Goal: Use online tool/utility: Utilize a website feature to perform a specific function

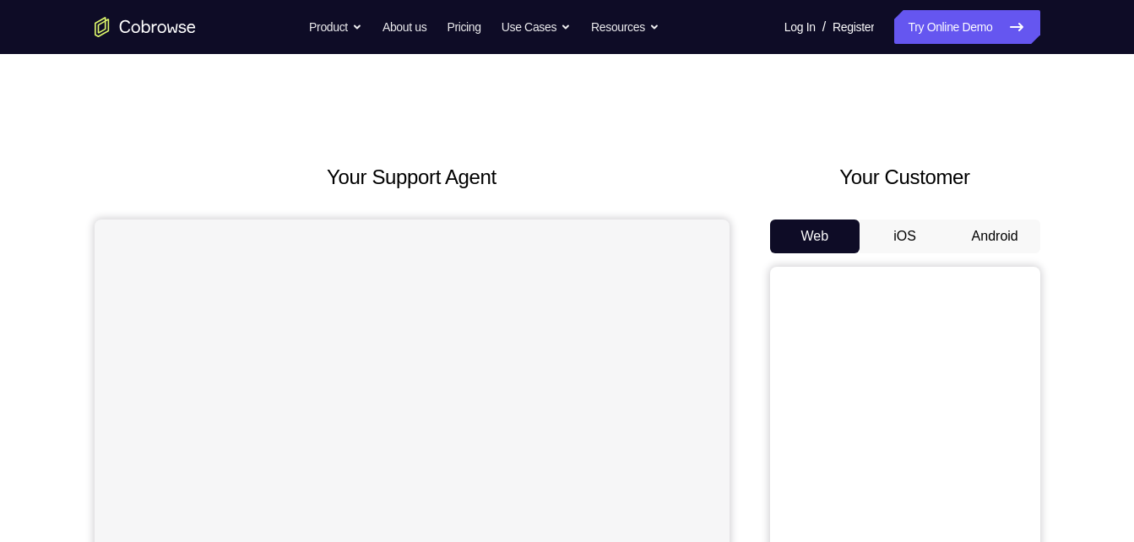
click at [1001, 244] on button "Android" at bounding box center [995, 236] width 90 height 34
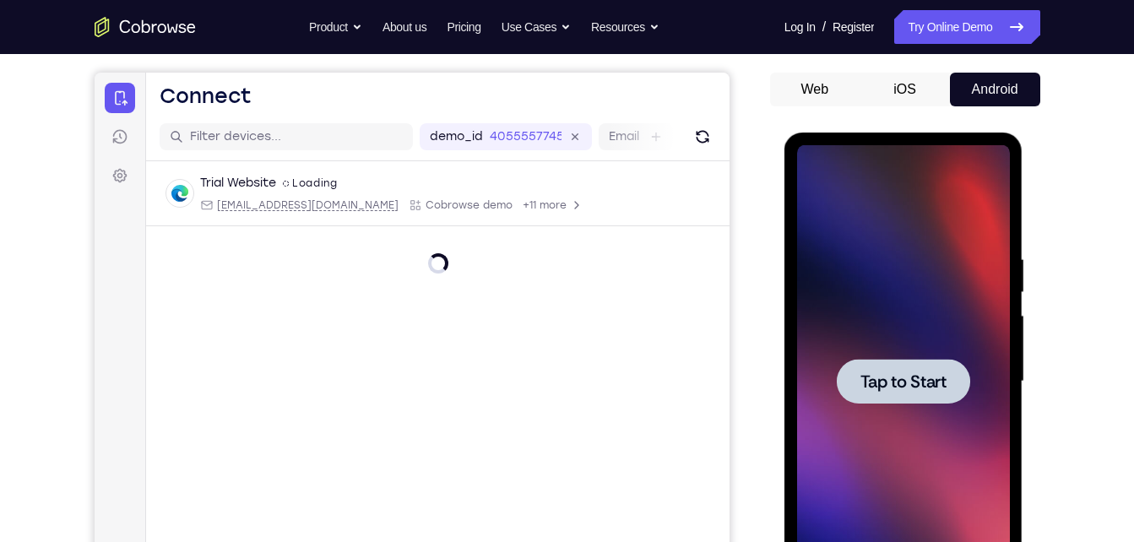
scroll to position [145, 0]
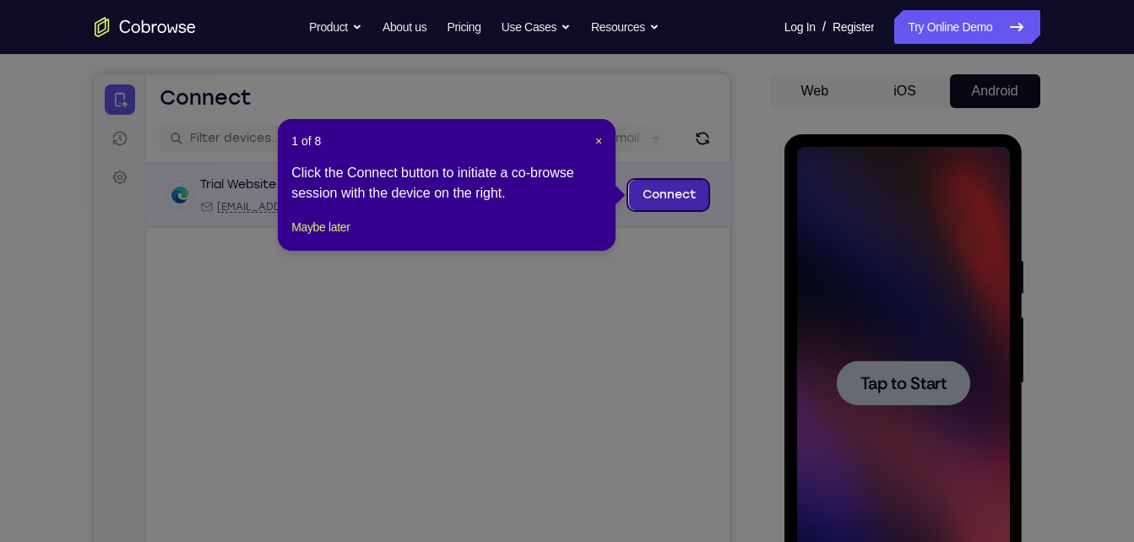
click at [683, 200] on link "Connect" at bounding box center [668, 195] width 80 height 30
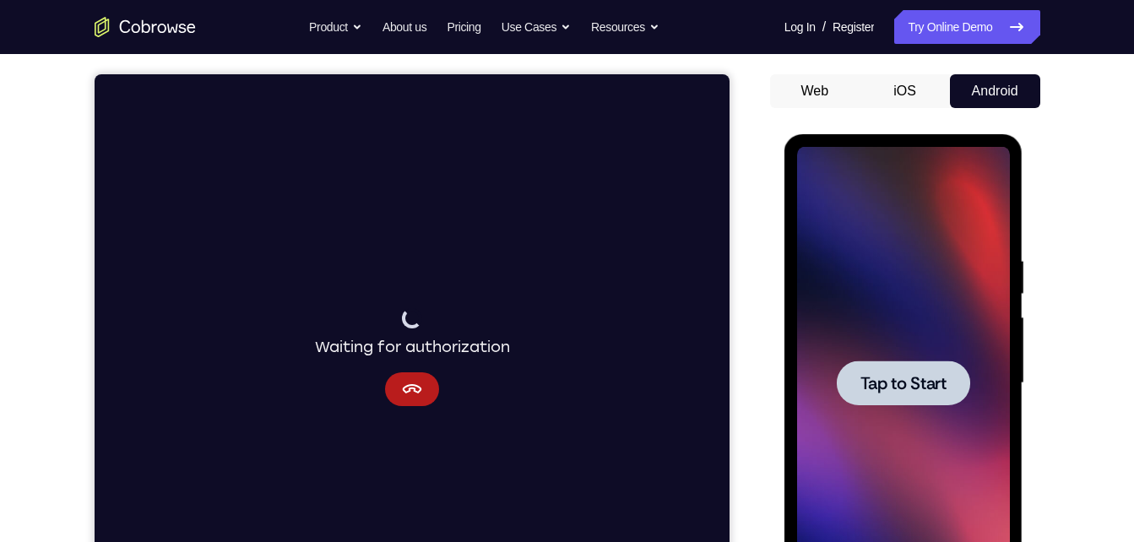
click at [923, 375] on span "Tap to Start" at bounding box center [903, 383] width 86 height 17
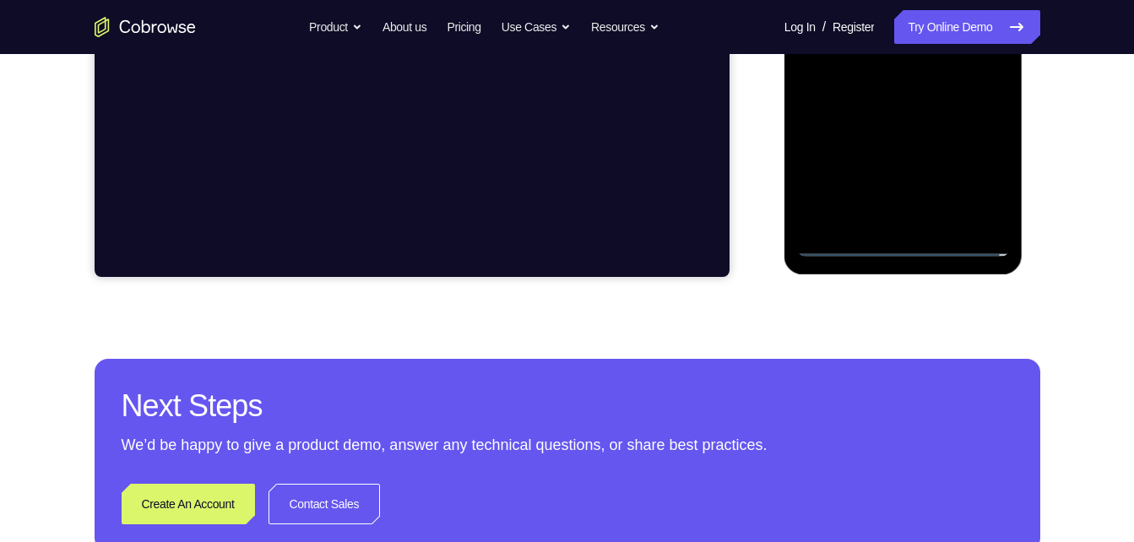
scroll to position [532, 0]
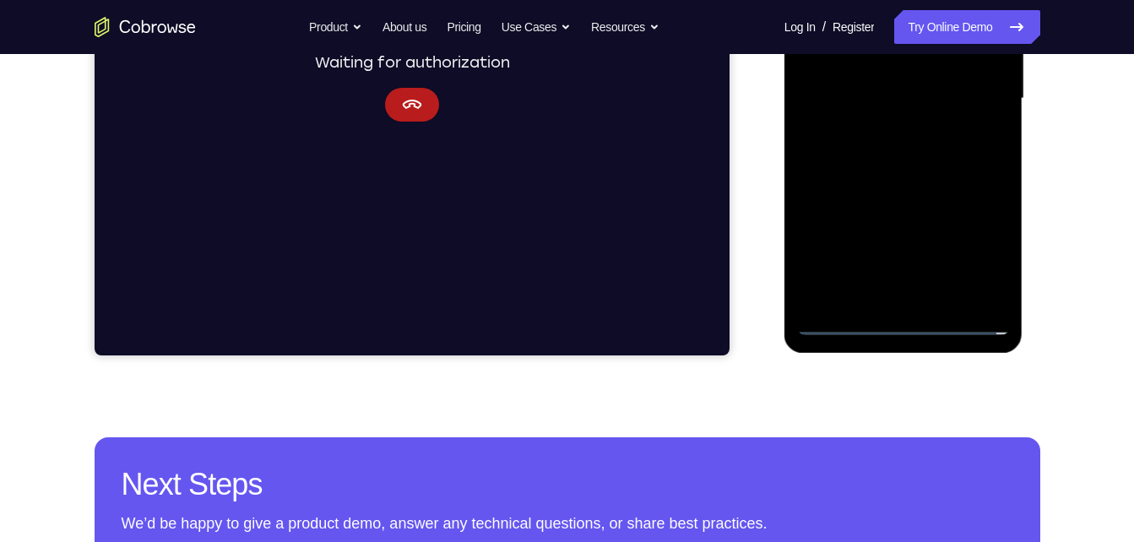
scroll to position [427, 0]
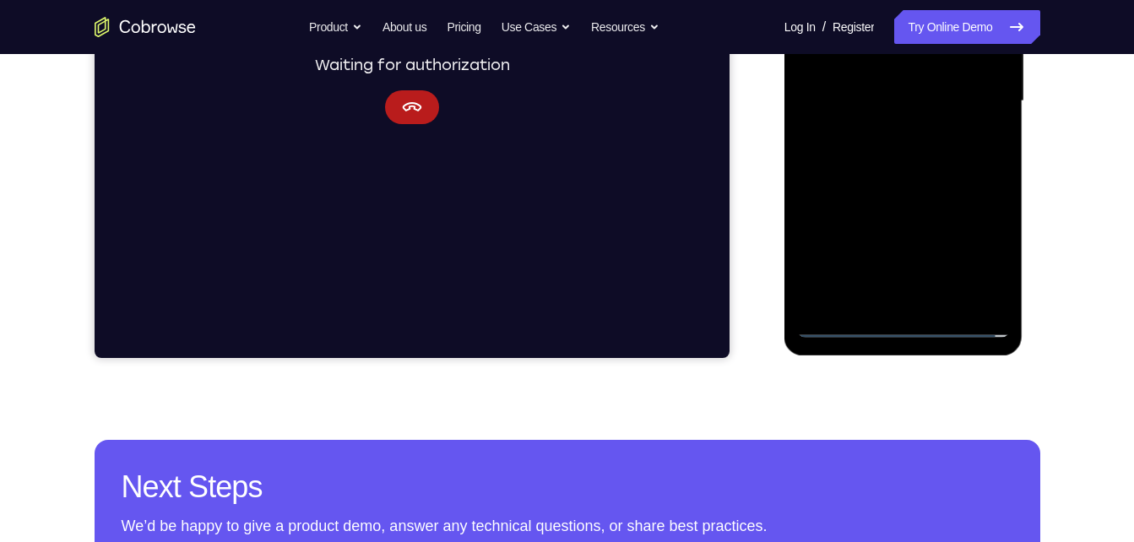
click at [984, 244] on div at bounding box center [903, 101] width 213 height 473
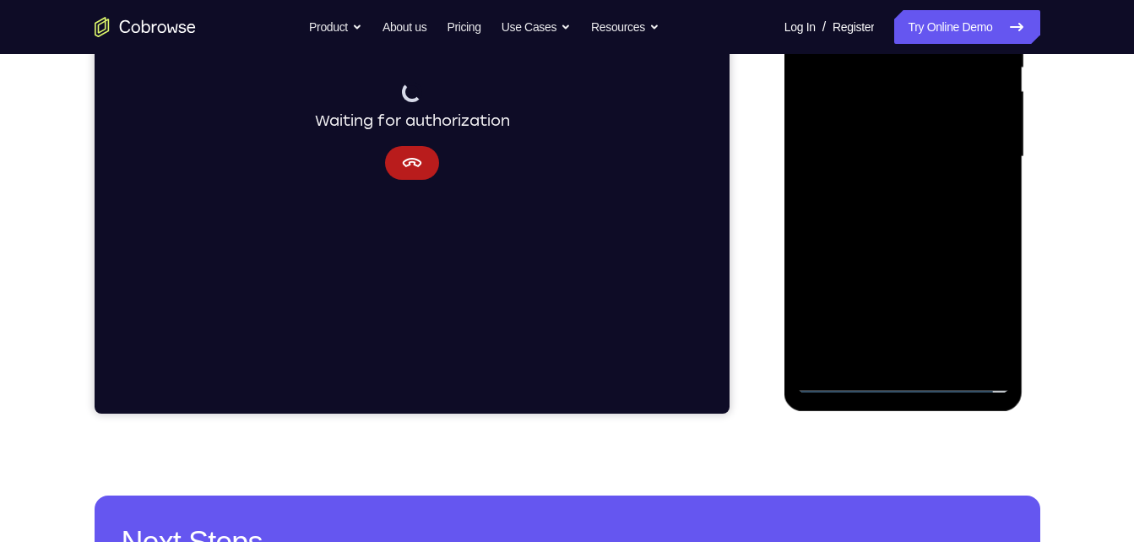
scroll to position [220, 0]
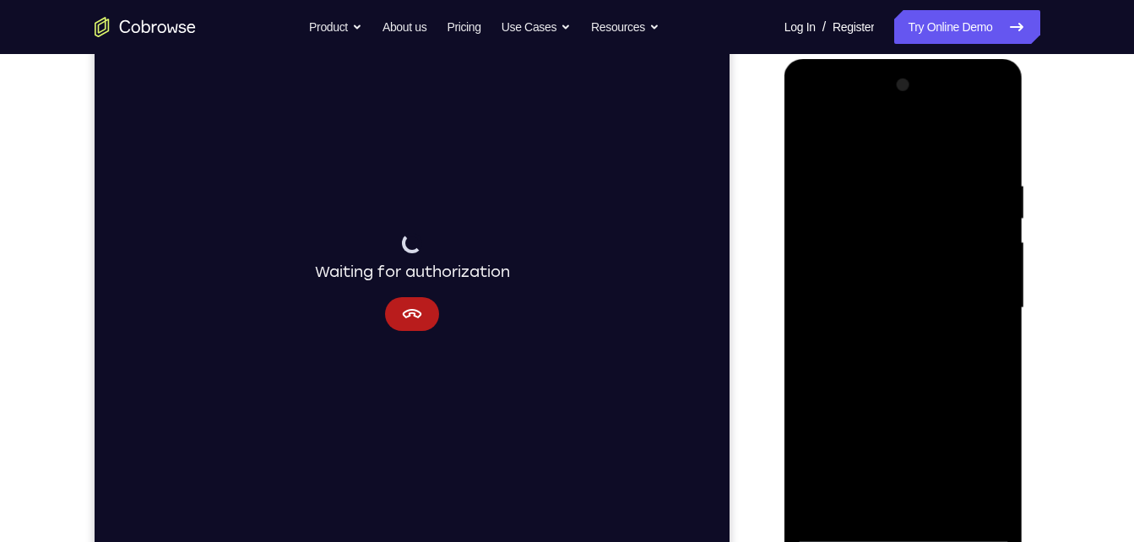
click at [894, 138] on div at bounding box center [903, 308] width 213 height 473
click at [975, 301] on div at bounding box center [903, 308] width 213 height 473
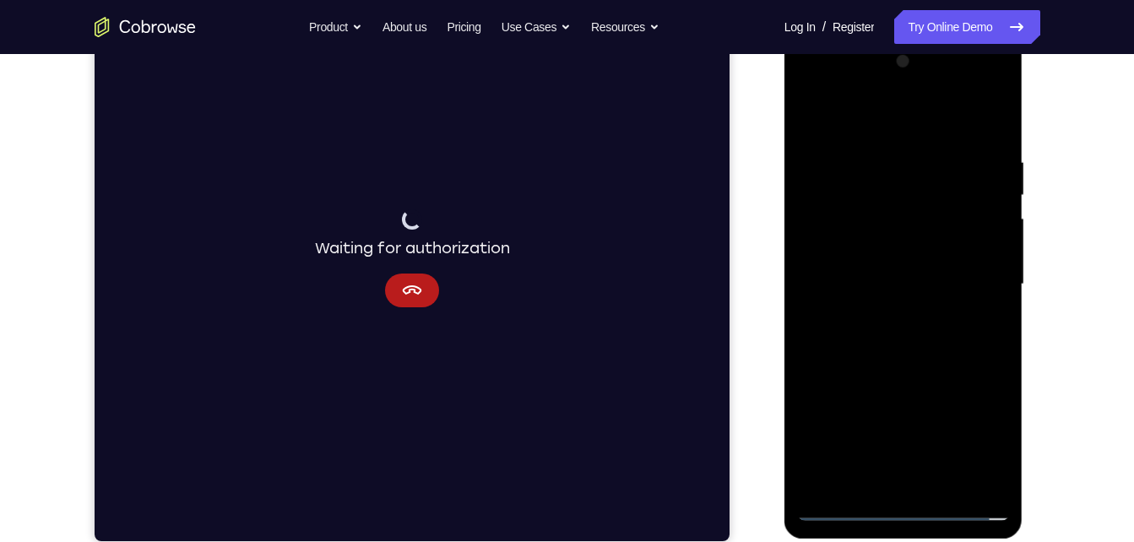
scroll to position [245, 0]
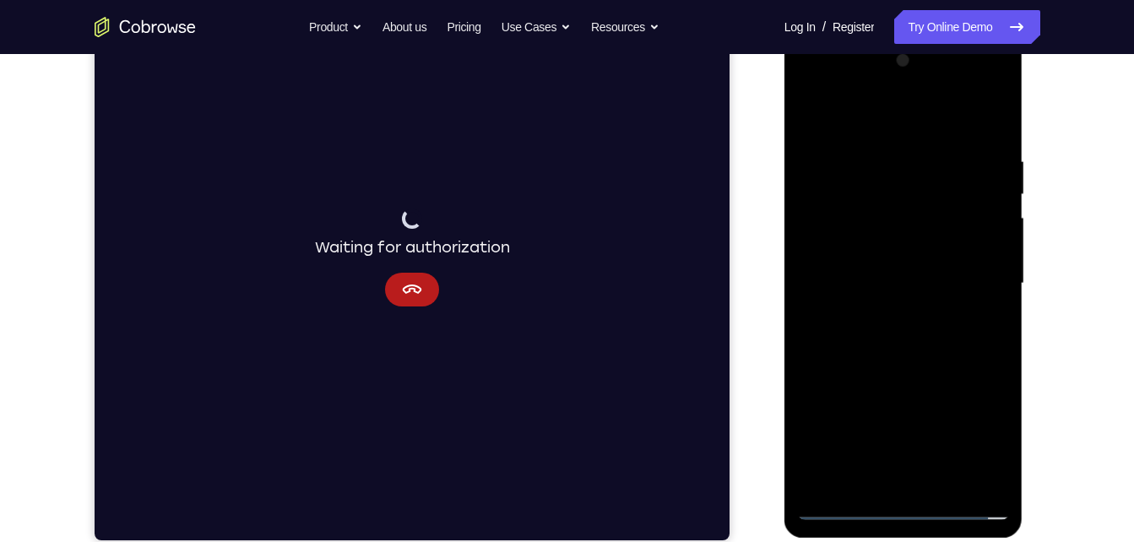
click at [882, 313] on div at bounding box center [903, 283] width 213 height 473
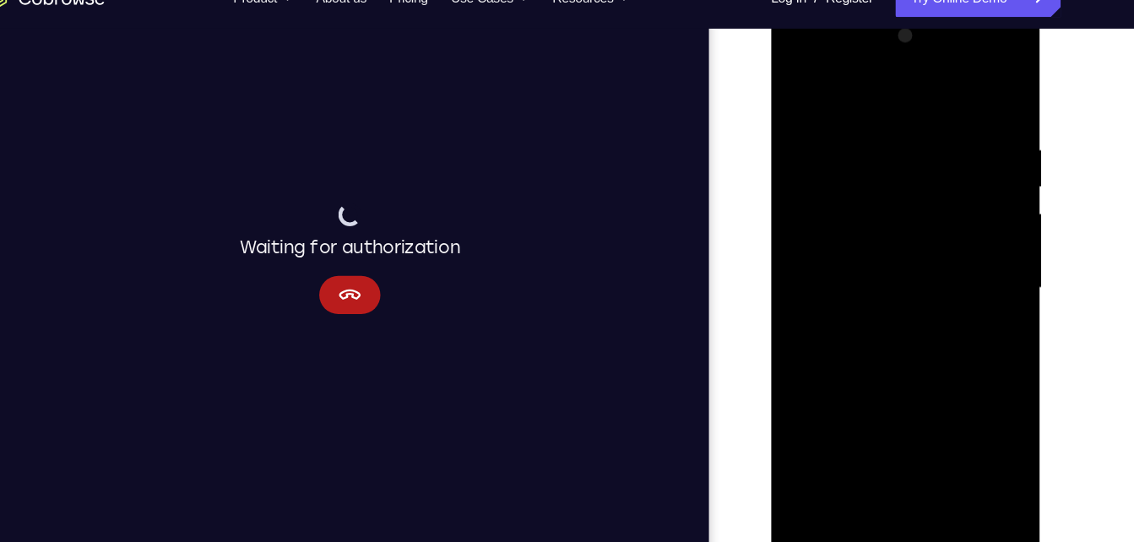
click at [870, 219] on div at bounding box center [889, 255] width 213 height 473
click at [870, 246] on div at bounding box center [889, 255] width 213 height 473
click at [871, 288] on div at bounding box center [889, 255] width 213 height 473
click at [892, 203] on div at bounding box center [889, 255] width 213 height 473
click at [870, 127] on div at bounding box center [889, 255] width 213 height 473
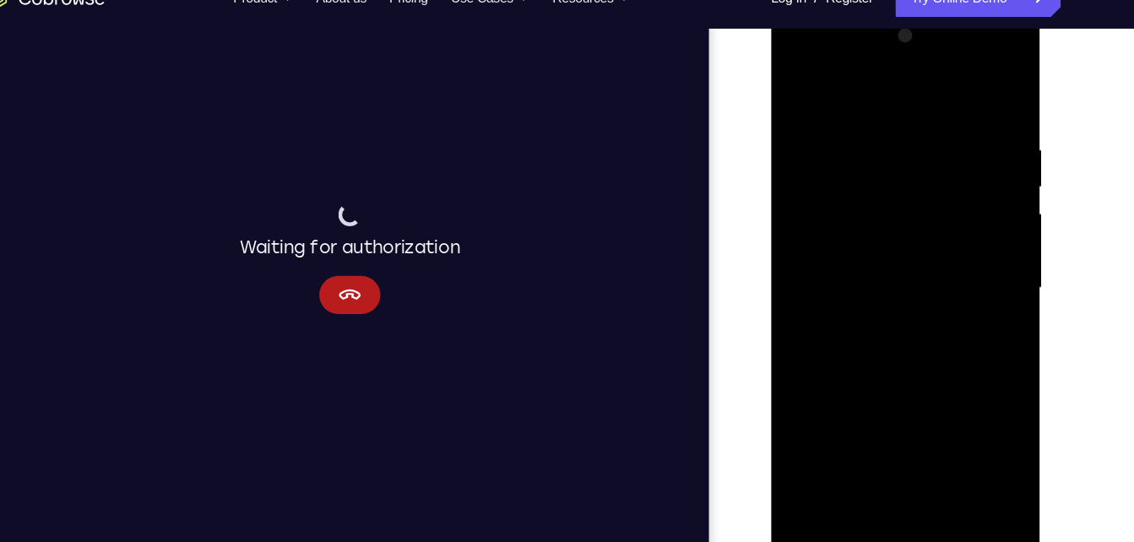
click at [973, 127] on div at bounding box center [889, 255] width 213 height 473
click at [979, 447] on div at bounding box center [889, 255] width 213 height 473
click at [977, 98] on div at bounding box center [889, 255] width 213 height 473
click at [918, 133] on div at bounding box center [889, 255] width 213 height 473
click at [977, 95] on div at bounding box center [889, 255] width 213 height 473
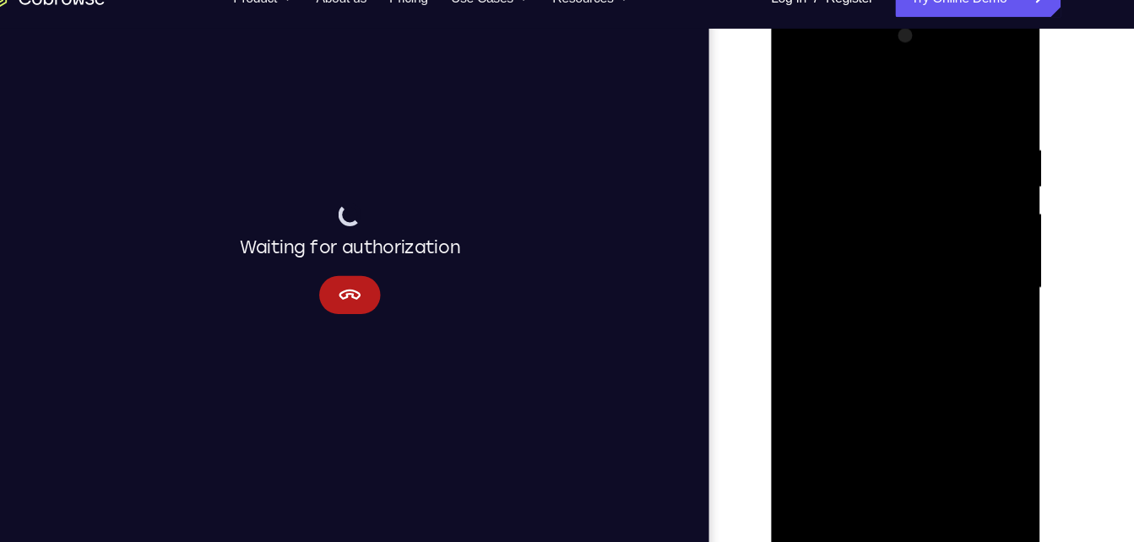
click at [982, 115] on div at bounding box center [889, 255] width 213 height 473
drag, startPoint x: 973, startPoint y: 91, endPoint x: 958, endPoint y: 204, distance: 114.1
click at [958, 204] on div at bounding box center [889, 255] width 213 height 473
click at [907, 331] on div at bounding box center [889, 255] width 213 height 473
click at [877, 245] on div at bounding box center [889, 255] width 213 height 473
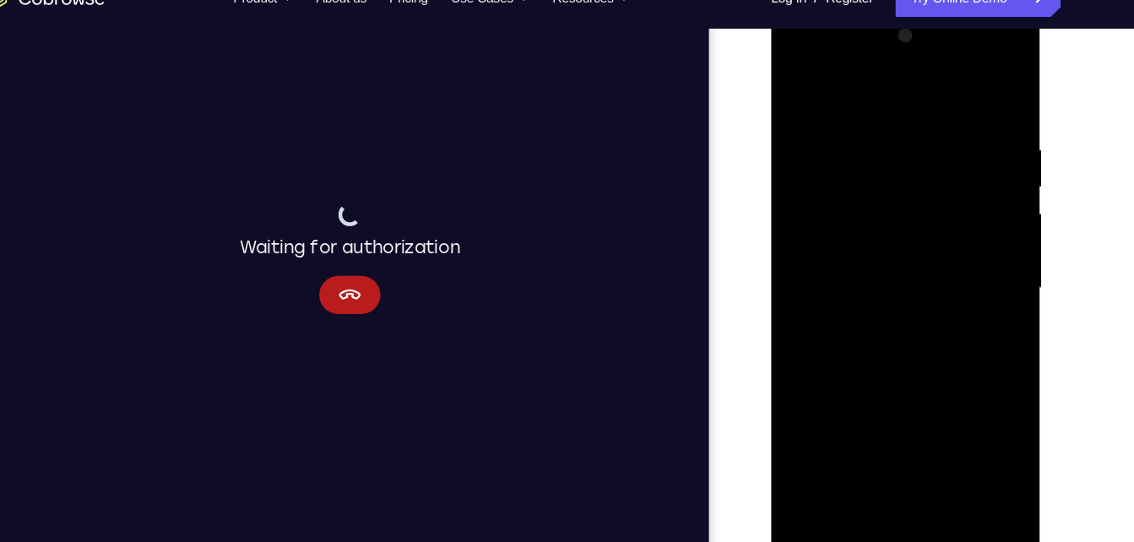
click at [883, 230] on div at bounding box center [889, 255] width 213 height 473
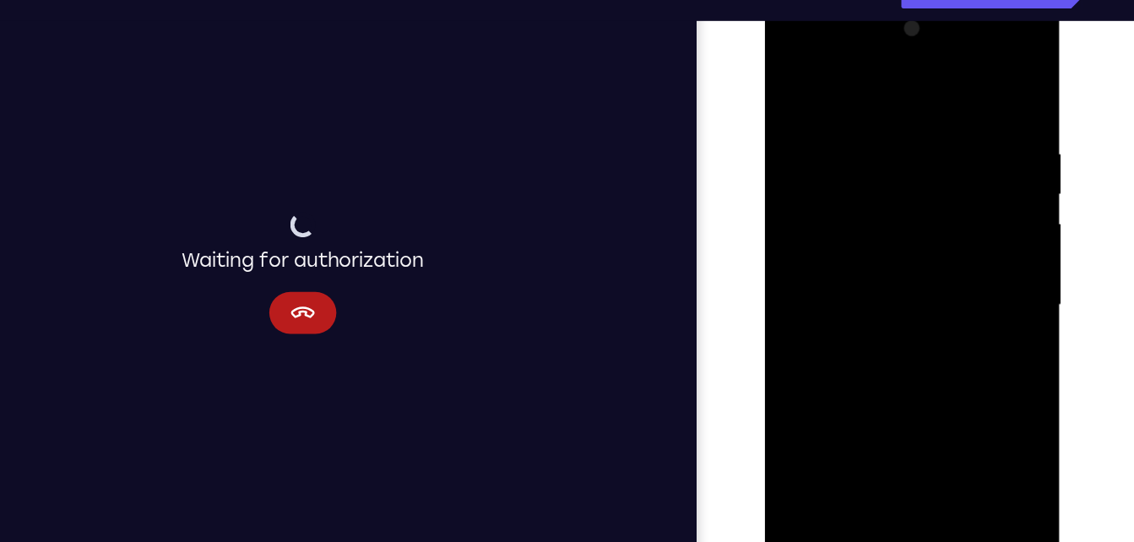
click at [788, 73] on div at bounding box center [883, 246] width 213 height 473
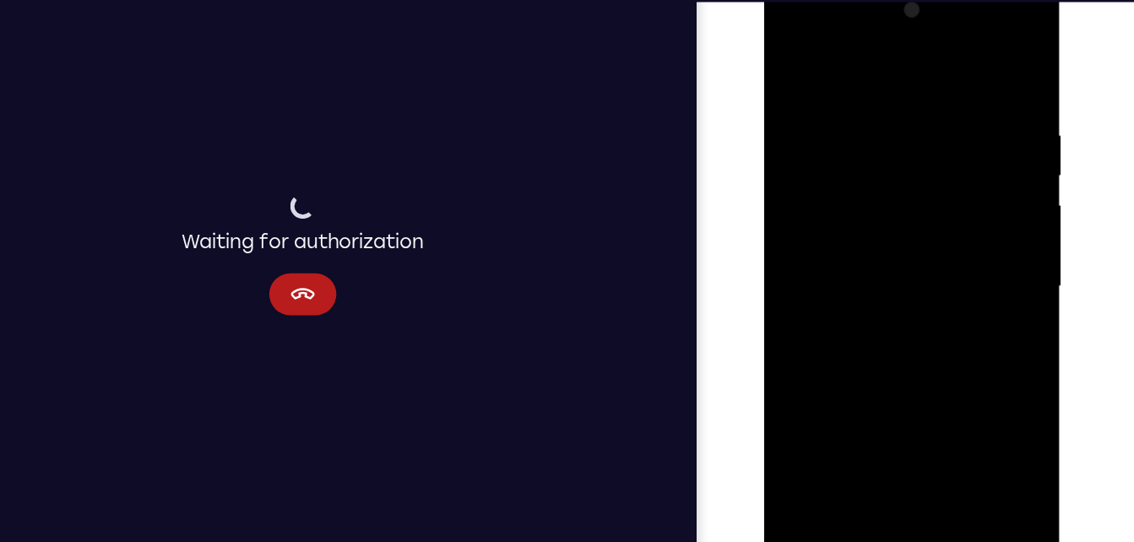
click at [943, 415] on div at bounding box center [883, 227] width 213 height 473
click at [970, 63] on div at bounding box center [883, 227] width 213 height 473
click at [847, 113] on div at bounding box center [883, 227] width 213 height 473
click at [967, 62] on div at bounding box center [883, 227] width 213 height 473
click at [974, 55] on div at bounding box center [883, 227] width 213 height 473
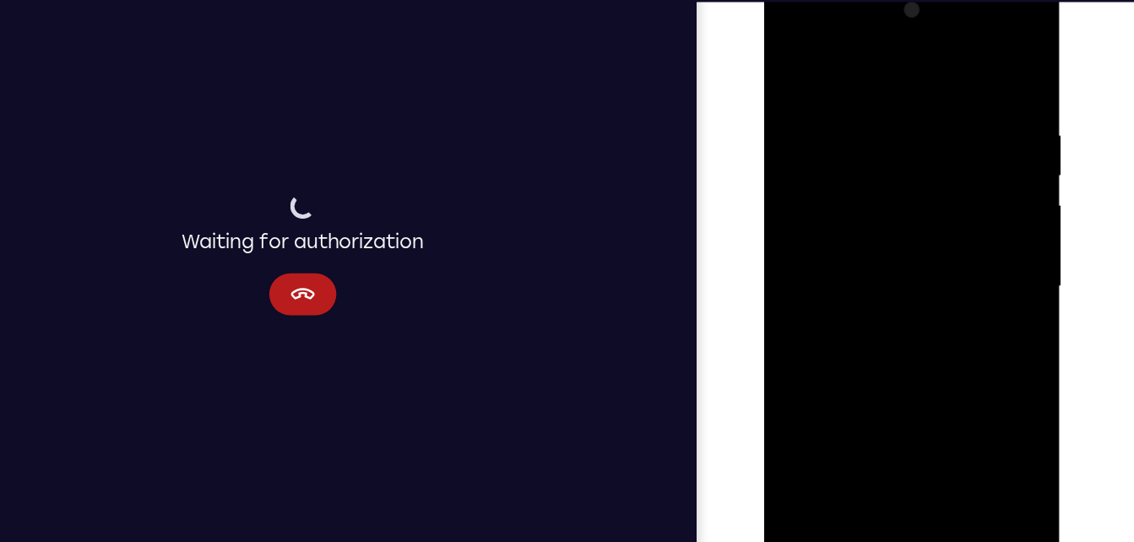
drag, startPoint x: 880, startPoint y: 198, endPoint x: 869, endPoint y: 392, distance: 193.6
click at [869, 392] on div at bounding box center [883, 227] width 213 height 473
drag, startPoint x: 883, startPoint y: 149, endPoint x: 847, endPoint y: 467, distance: 319.4
click at [847, 467] on div at bounding box center [883, 229] width 239 height 503
click at [790, 55] on div at bounding box center [883, 227] width 213 height 473
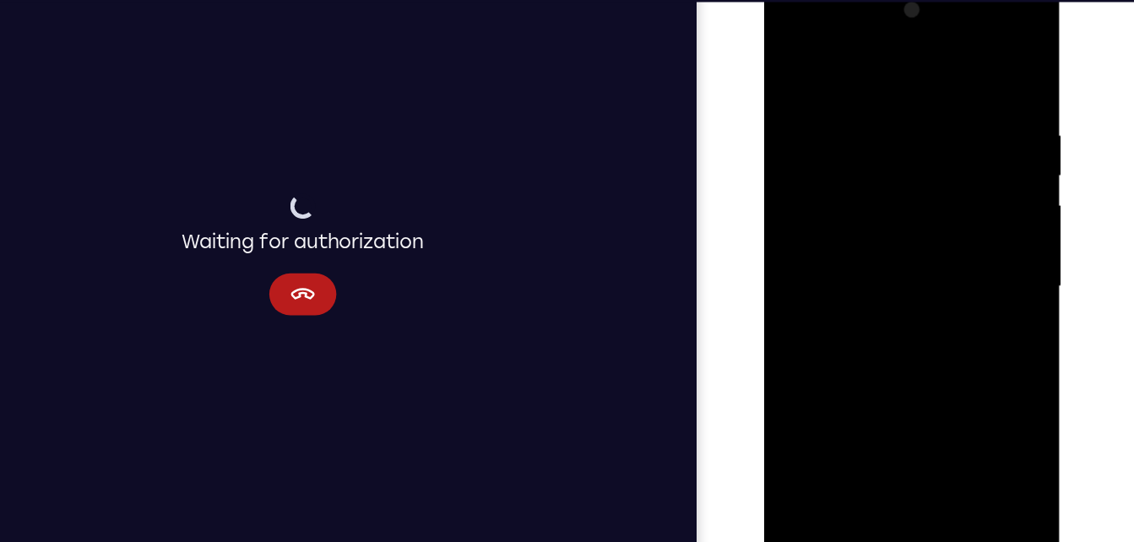
click at [925, 423] on div at bounding box center [883, 227] width 213 height 473
click at [848, 317] on div at bounding box center [883, 227] width 213 height 473
click at [793, 53] on div at bounding box center [883, 227] width 213 height 473
click at [870, 97] on div at bounding box center [883, 227] width 213 height 473
click at [966, 58] on div at bounding box center [883, 227] width 213 height 473
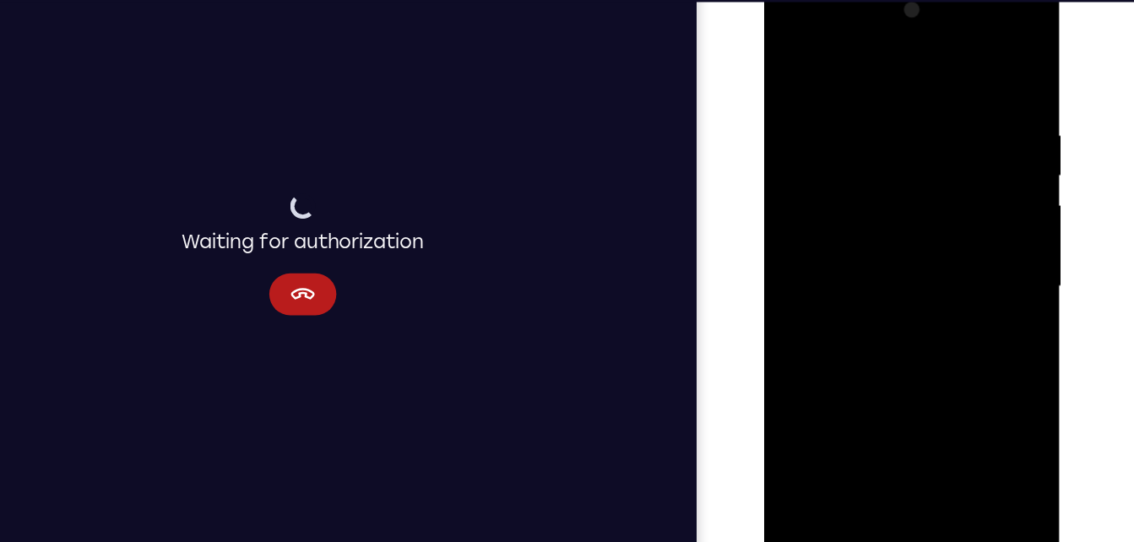
click at [907, 105] on div at bounding box center [883, 227] width 213 height 473
click at [967, 65] on div at bounding box center [883, 227] width 213 height 473
click at [845, 421] on div at bounding box center [883, 227] width 213 height 473
click at [925, 58] on div at bounding box center [883, 227] width 213 height 473
click at [804, 101] on div at bounding box center [883, 227] width 213 height 473
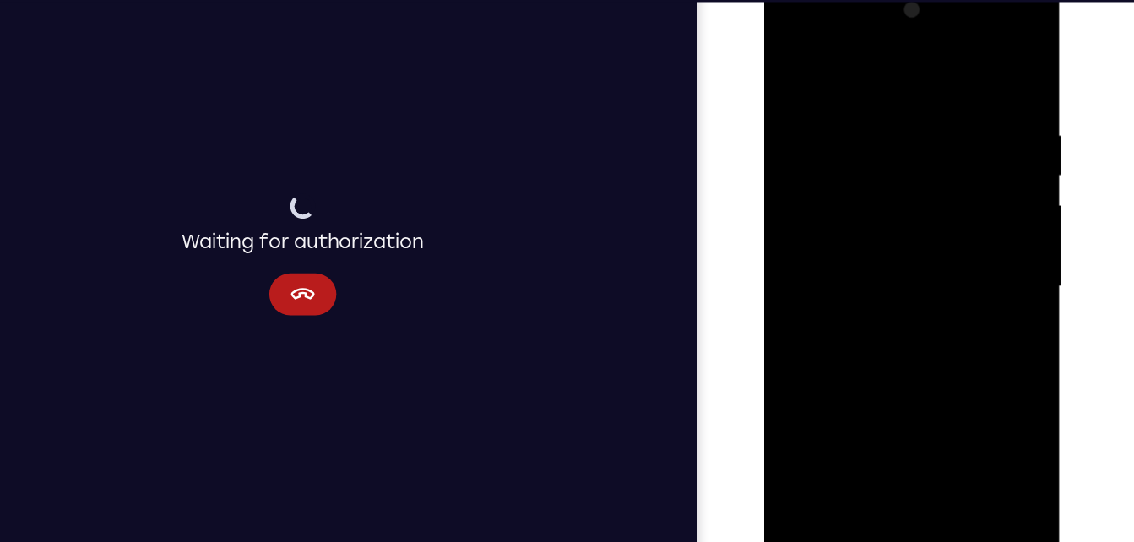
click at [854, 101] on div at bounding box center [883, 227] width 213 height 473
click at [907, 119] on div at bounding box center [883, 227] width 213 height 473
click at [859, 290] on div at bounding box center [883, 227] width 213 height 473
click at [785, 51] on div at bounding box center [883, 227] width 213 height 473
click at [975, 103] on div at bounding box center [883, 227] width 213 height 473
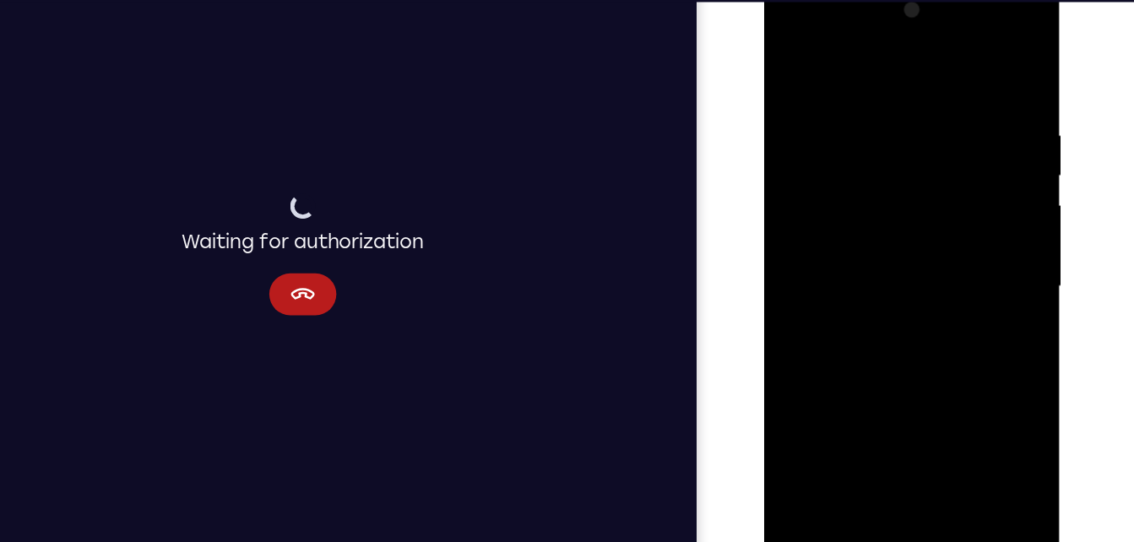
click at [835, 100] on div at bounding box center [883, 227] width 213 height 473
click at [815, 97] on div at bounding box center [883, 227] width 213 height 473
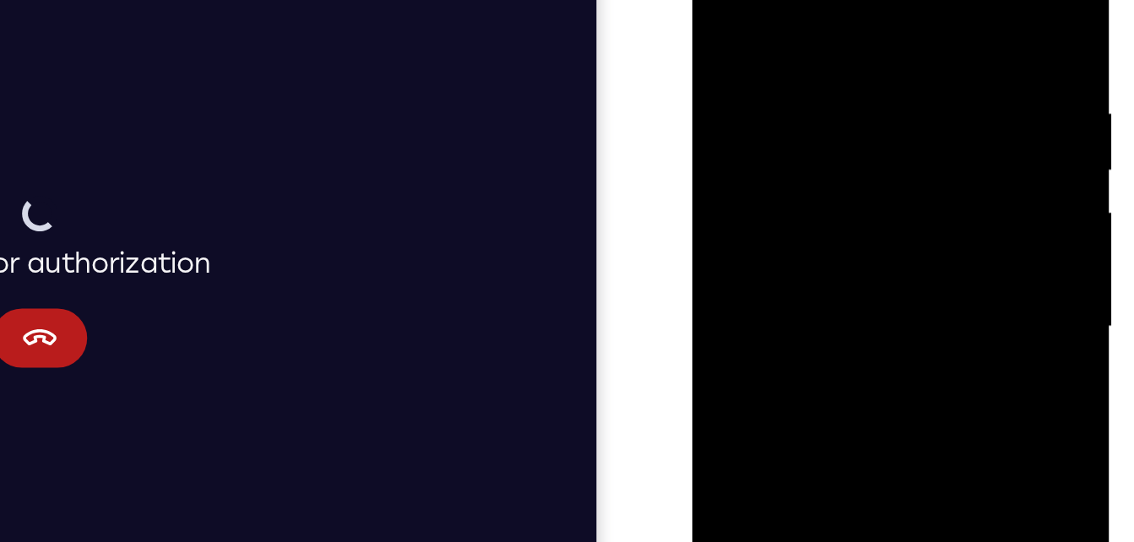
click at [897, 98] on div at bounding box center [812, 140] width 213 height 473
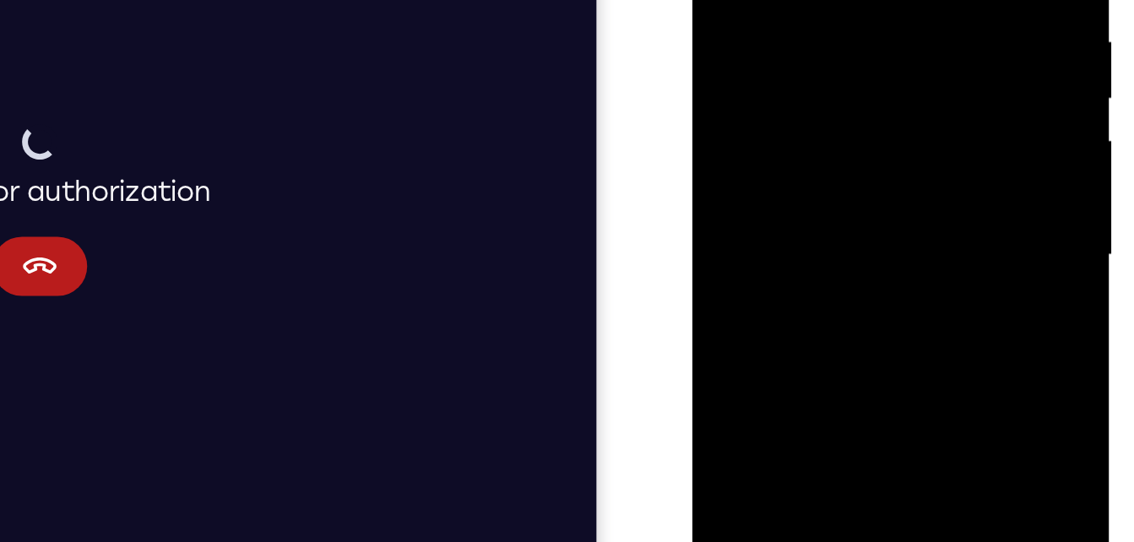
click at [897, 67] on div at bounding box center [812, 68] width 213 height 473
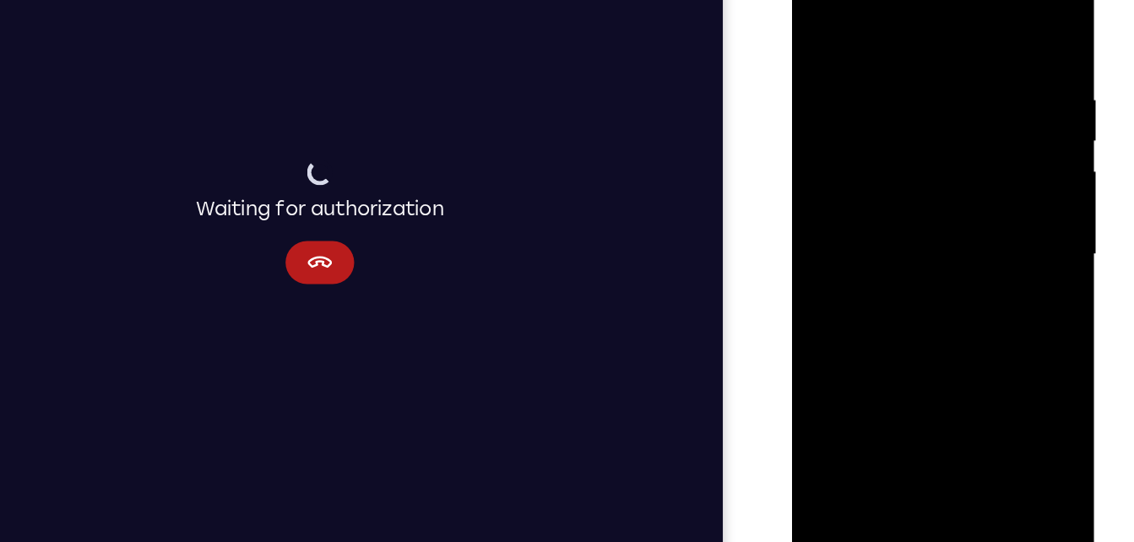
click at [995, 187] on div at bounding box center [910, 188] width 213 height 473
click at [816, 157] on div at bounding box center [910, 188] width 213 height 473
click at [993, 71] on div at bounding box center [910, 188] width 213 height 473
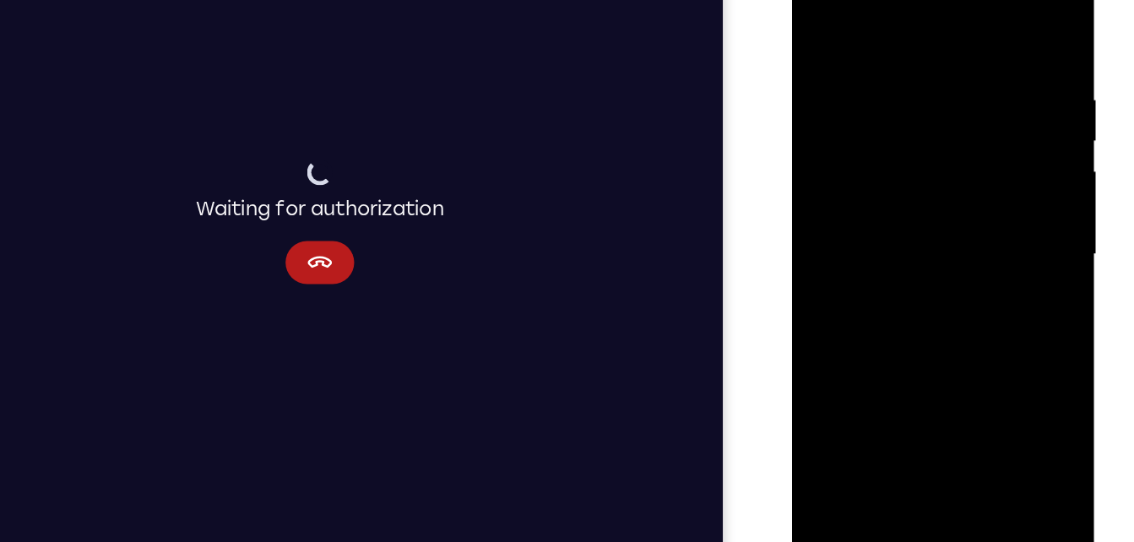
click at [993, 71] on div at bounding box center [910, 188] width 213 height 473
click at [993, 26] on div at bounding box center [910, 188] width 213 height 473
click at [830, 388] on div at bounding box center [910, 188] width 213 height 473
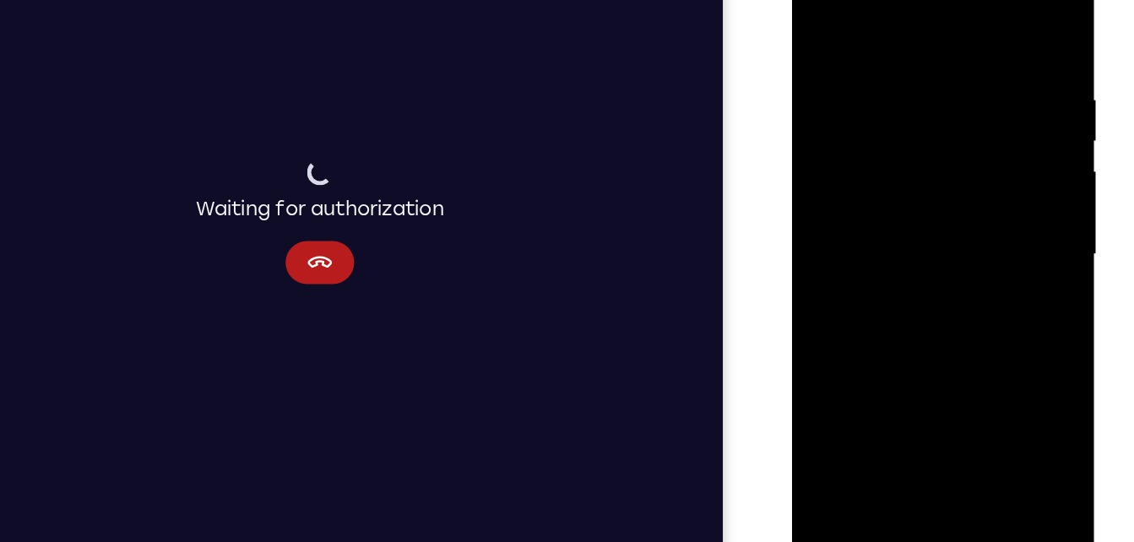
click at [835, 385] on div at bounding box center [910, 188] width 213 height 473
drag, startPoint x: 949, startPoint y: 106, endPoint x: 993, endPoint y: 447, distance: 343.8
click at [993, 446] on html "Online web based iOS Simulators and Android Emulators. Run iPhone, iPad, Mobile…" at bounding box center [912, 192] width 241 height 506
click at [889, 57] on div at bounding box center [910, 188] width 213 height 473
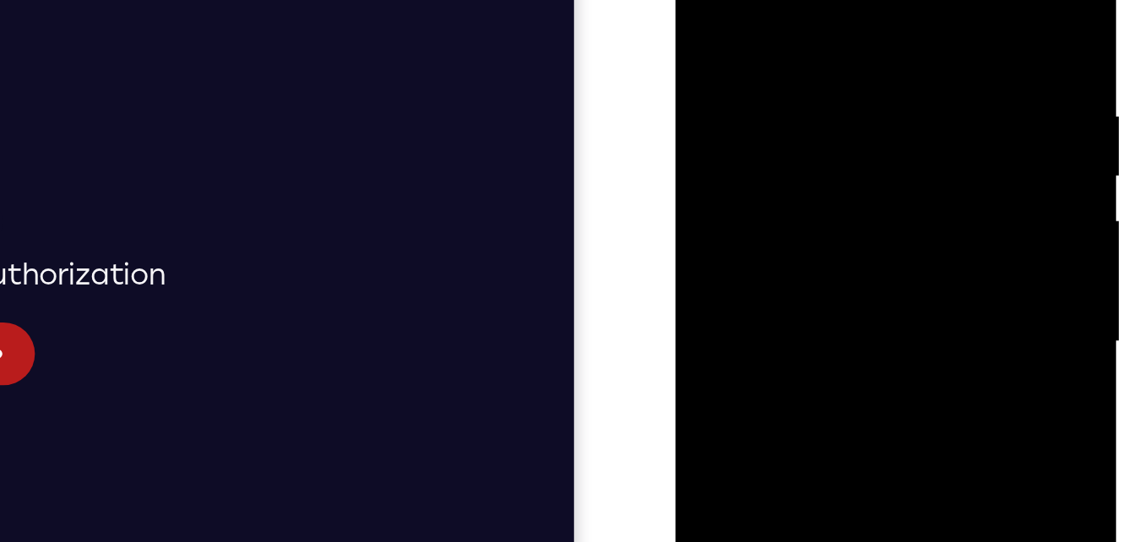
click at [874, 41] on div at bounding box center [794, 130] width 213 height 473
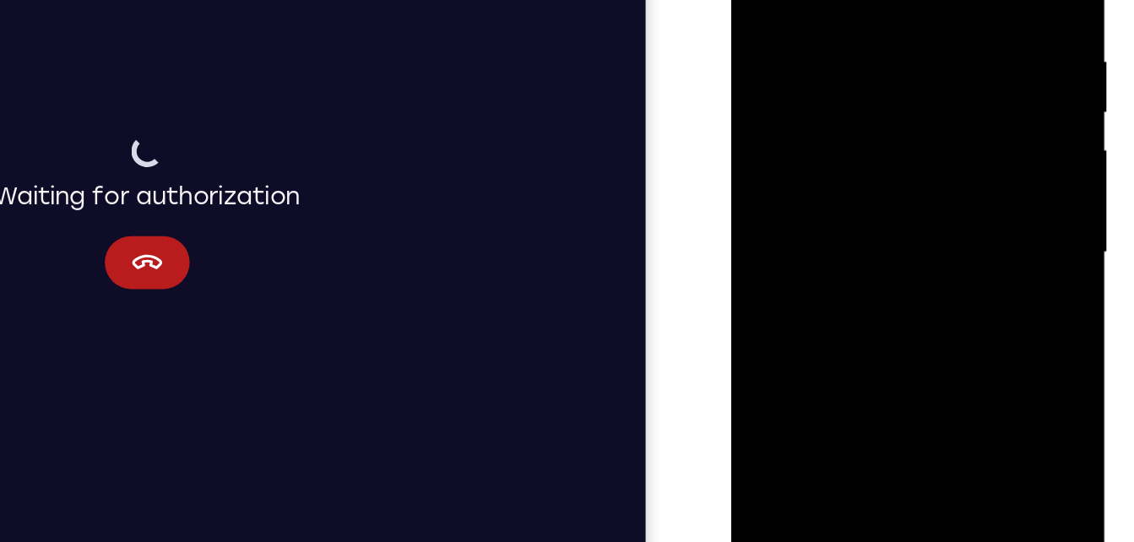
click at [763, 77] on div at bounding box center [850, 111] width 213 height 473
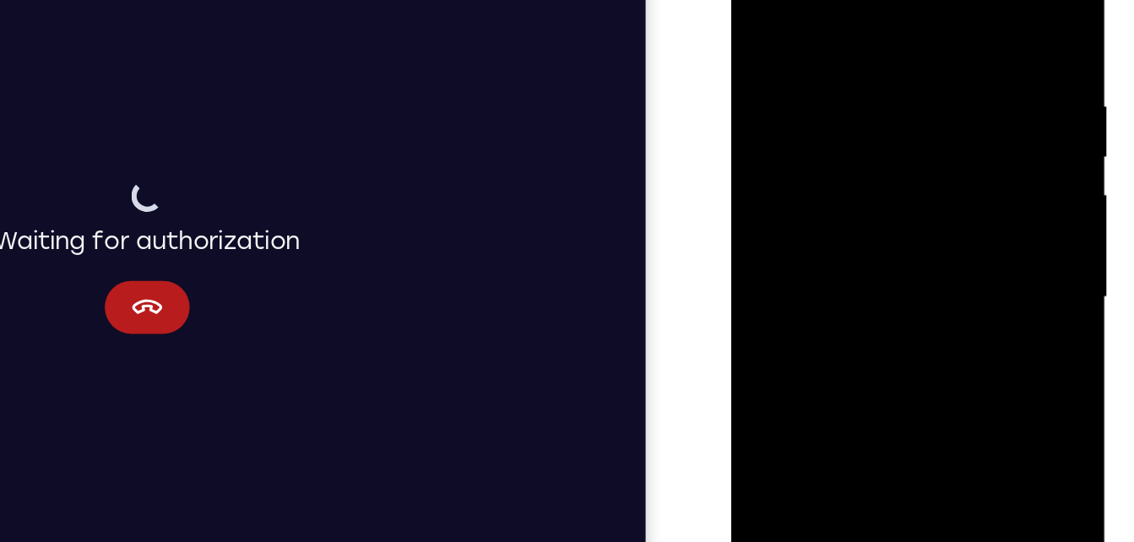
click at [939, 0] on div at bounding box center [850, 157] width 213 height 473
click at [883, 31] on div at bounding box center [850, 157] width 213 height 473
click at [941, 0] on div at bounding box center [850, 157] width 213 height 473
click at [932, 22] on div at bounding box center [850, 157] width 213 height 473
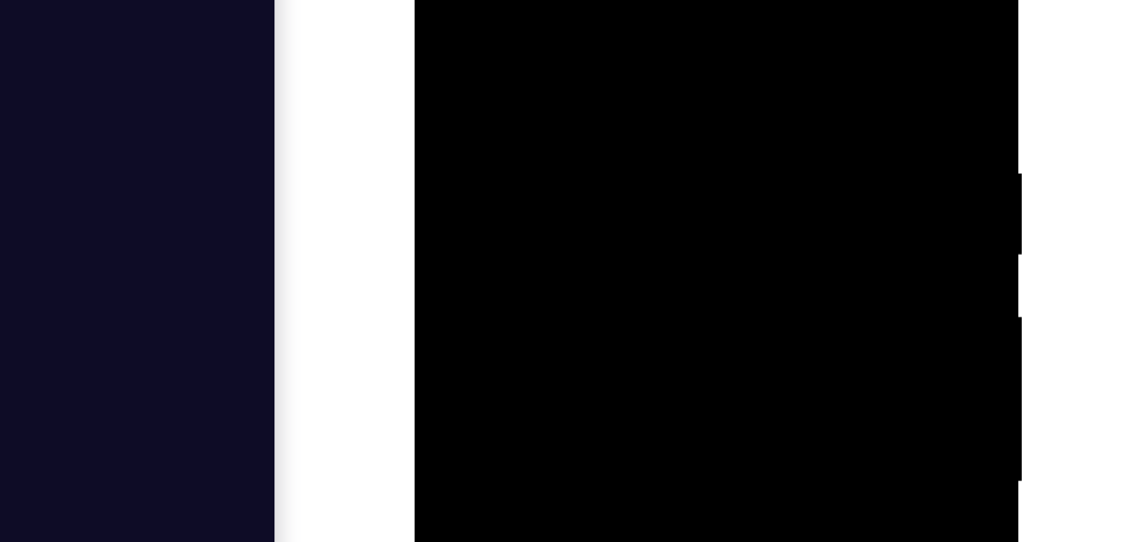
click at [520, 0] on div at bounding box center [533, 98] width 213 height 473
